Goal: Task Accomplishment & Management: Manage account settings

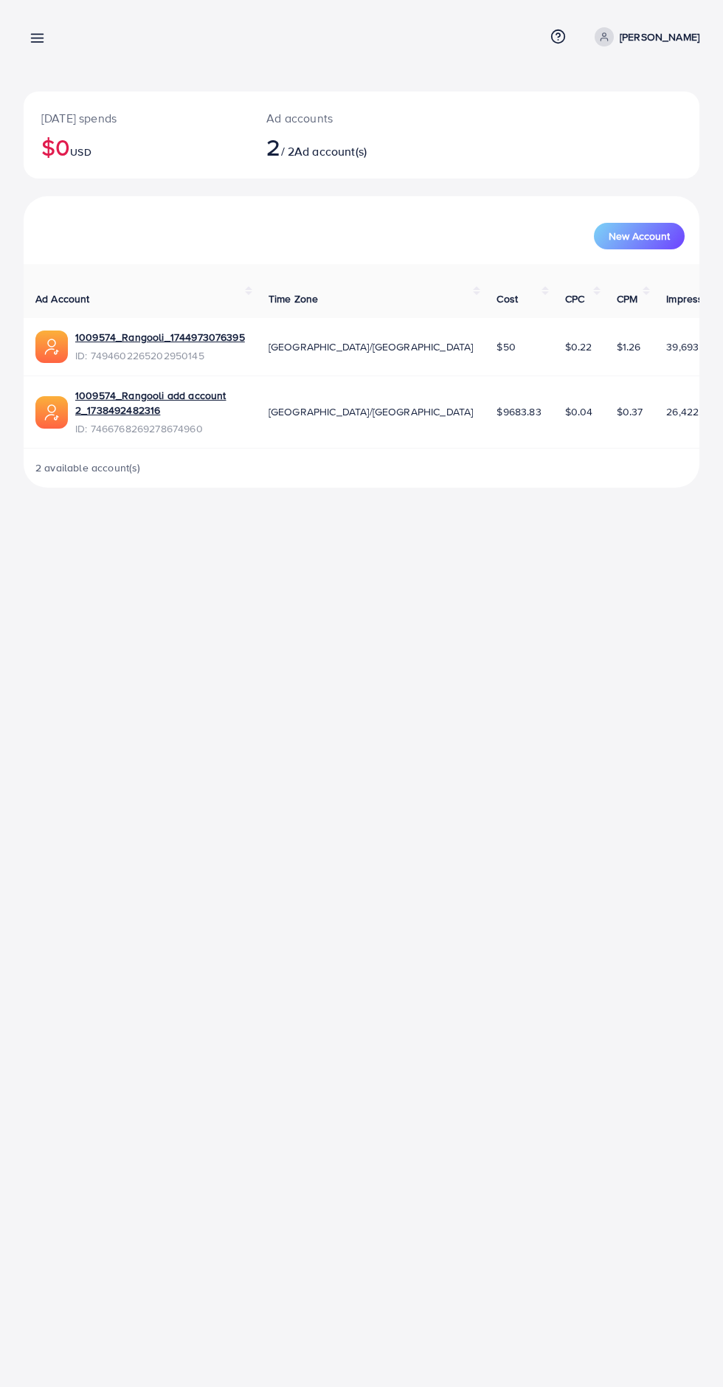
click at [38, 35] on line at bounding box center [38, 35] width 12 height 0
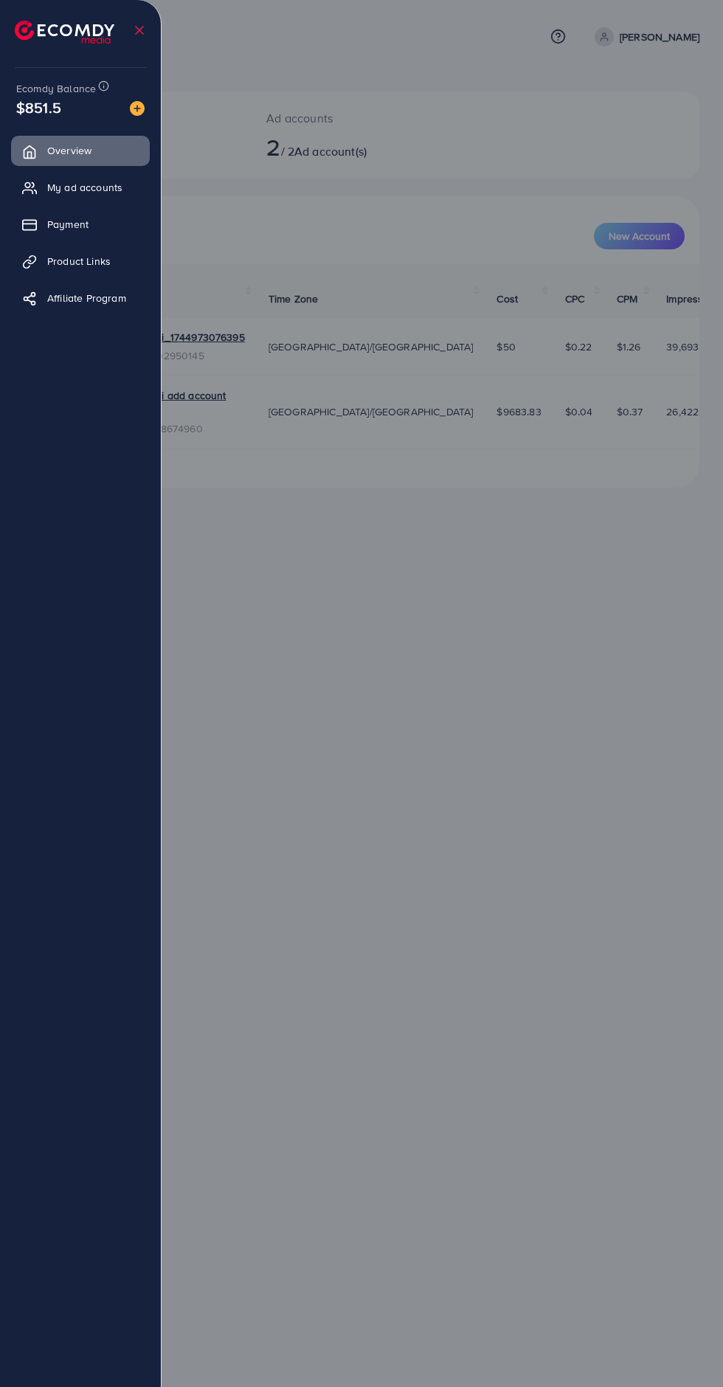
click at [339, 1069] on div at bounding box center [361, 832] width 723 height 1665
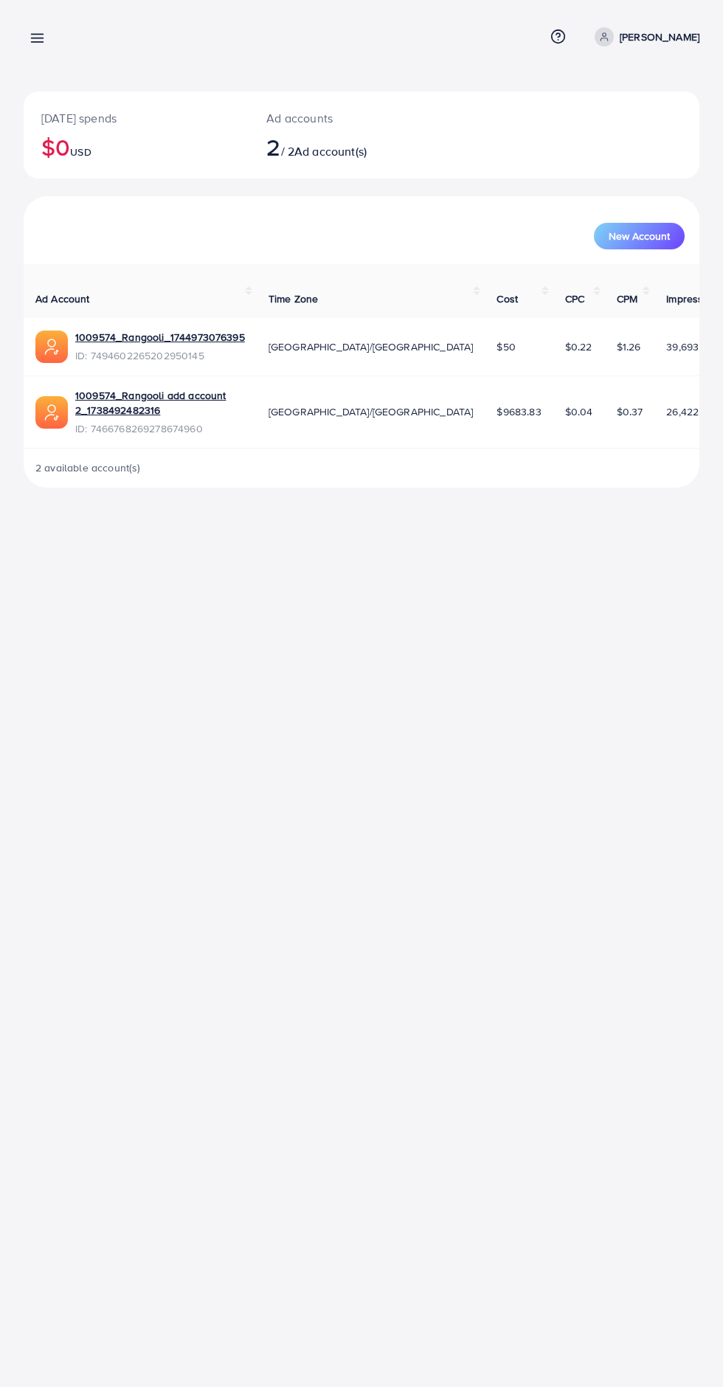
click at [342, 1024] on div at bounding box center [361, 832] width 723 height 1665
click at [30, 45] on icon at bounding box center [37, 37] width 15 height 15
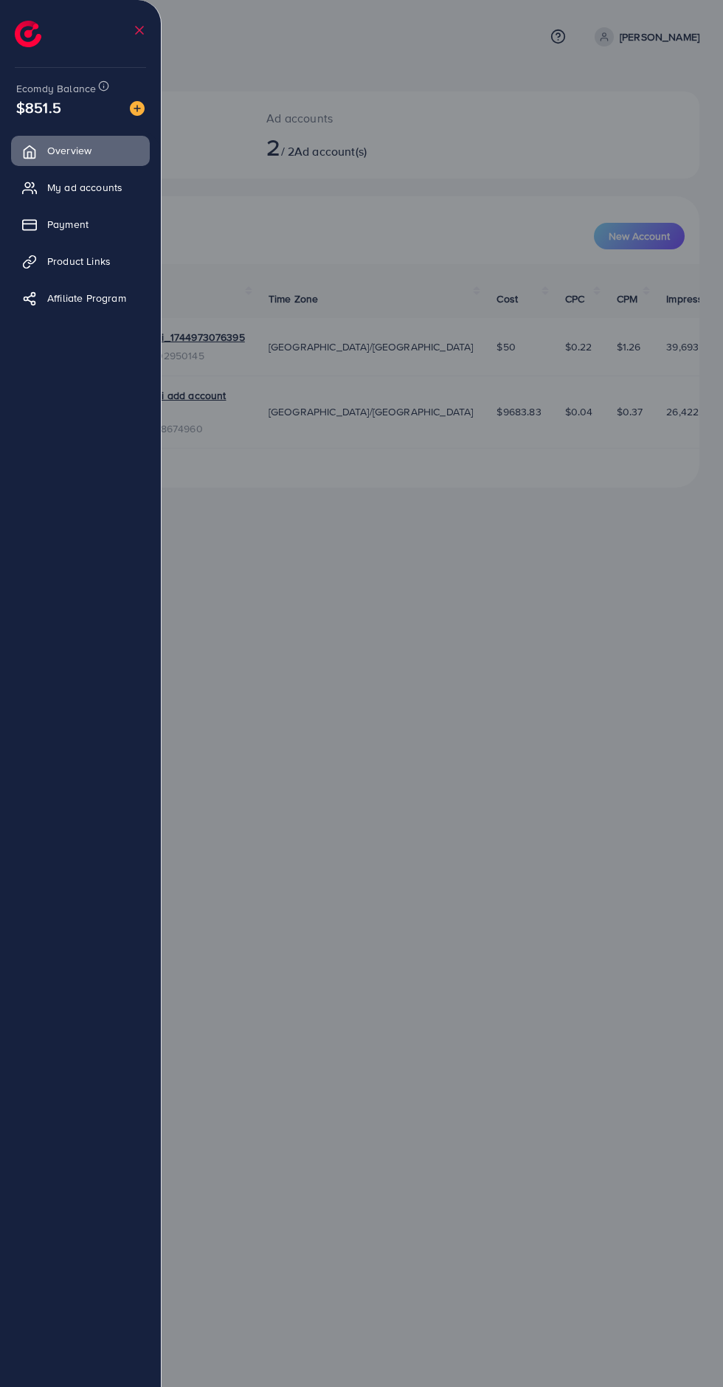
click at [58, 194] on span "My ad accounts" at bounding box center [84, 187] width 75 height 15
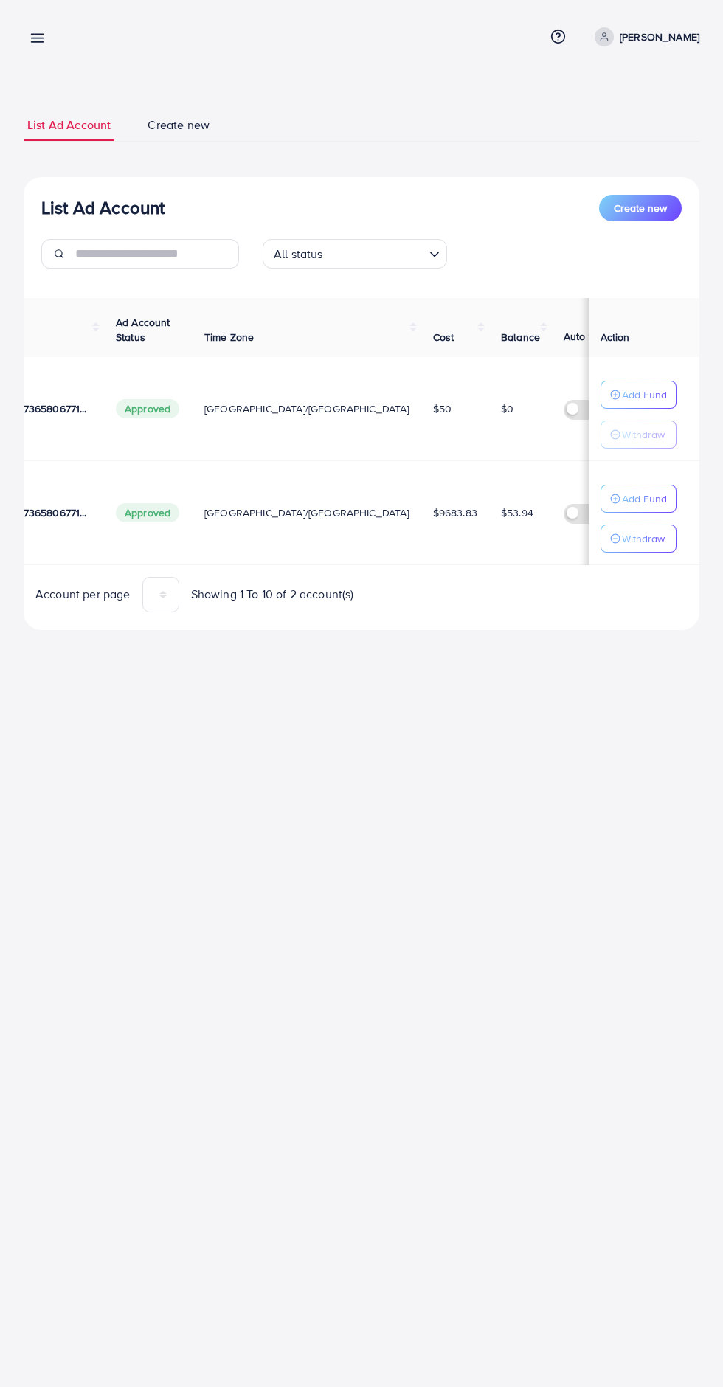
scroll to position [0, 236]
click at [621, 537] on div "Withdraw" at bounding box center [638, 539] width 57 height 18
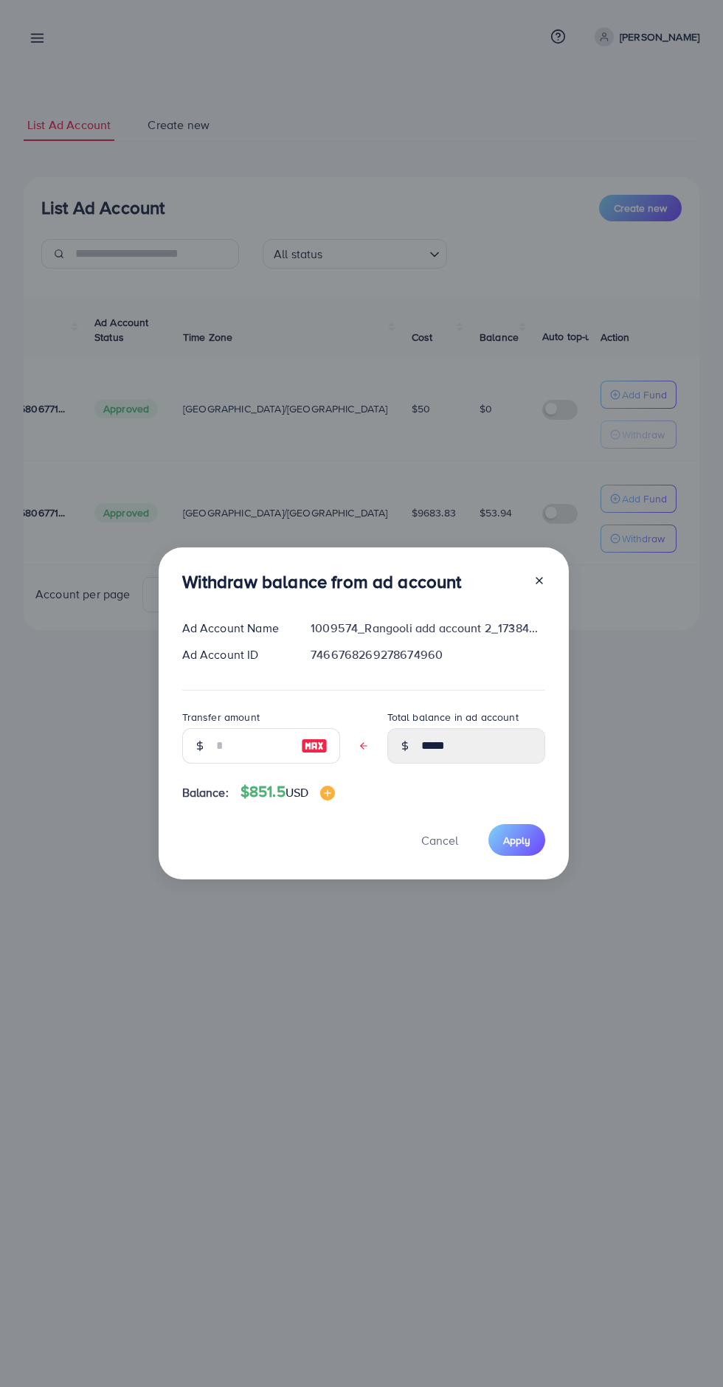
click at [89, 785] on div "Withdraw balance from ad account Ad Account Name 1009574_Rangooli add account 2…" at bounding box center [361, 693] width 723 height 1387
